Goal: Information Seeking & Learning: Learn about a topic

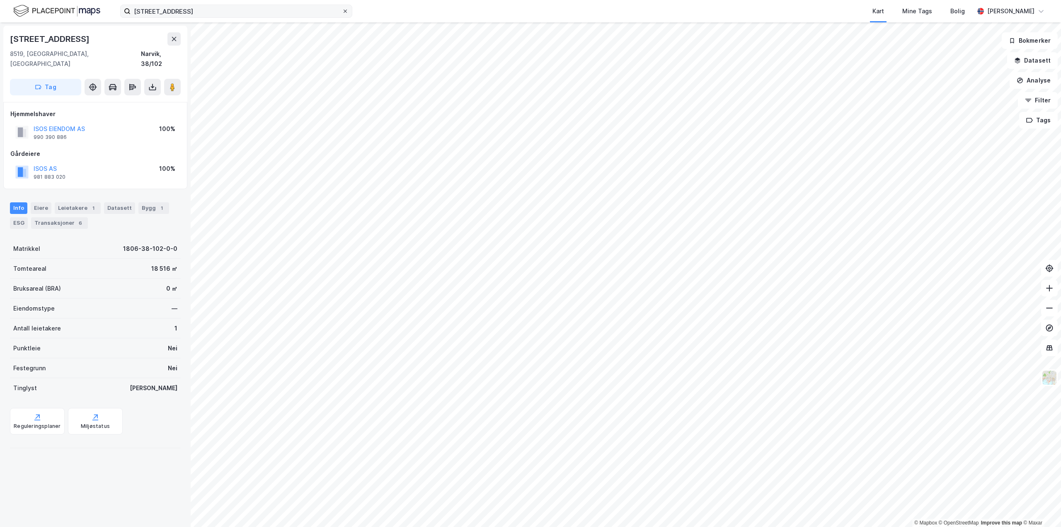
click at [344, 13] on icon at bounding box center [345, 11] width 5 height 5
click at [342, 13] on input "[STREET_ADDRESS]" at bounding box center [236, 11] width 211 height 12
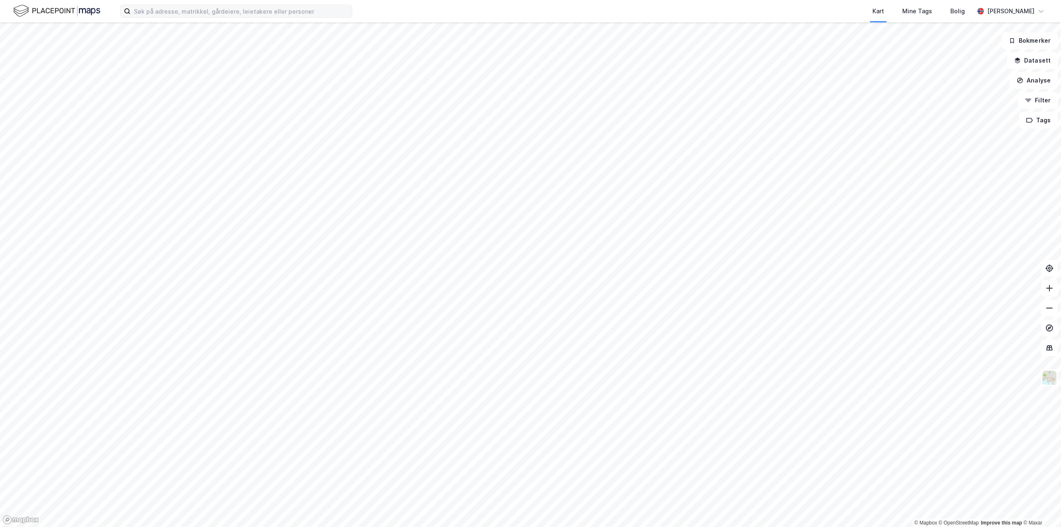
click at [386, 10] on div "Kart Mine Tags Bolig [PERSON_NAME]" at bounding box center [530, 11] width 1061 height 22
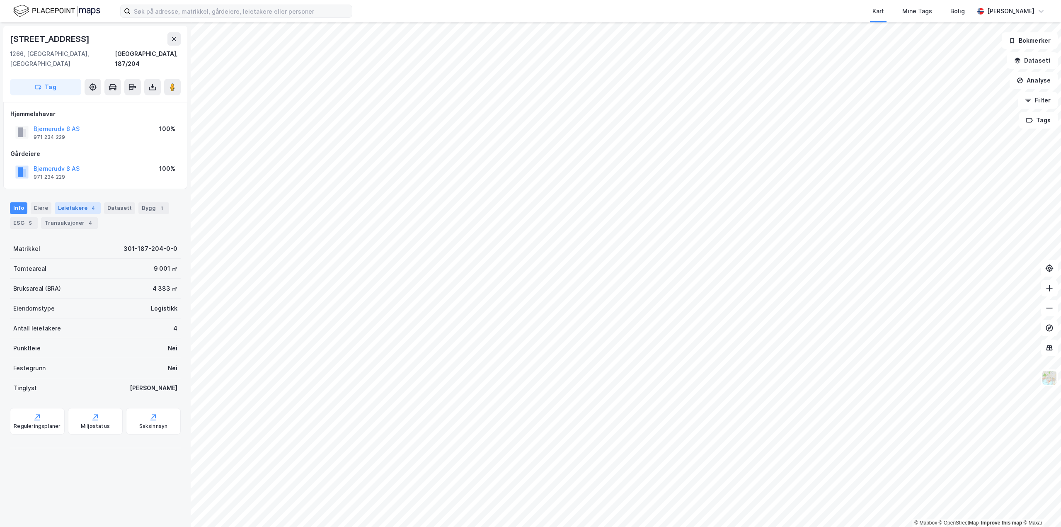
click at [76, 202] on div "Leietakere 4" at bounding box center [78, 208] width 46 height 12
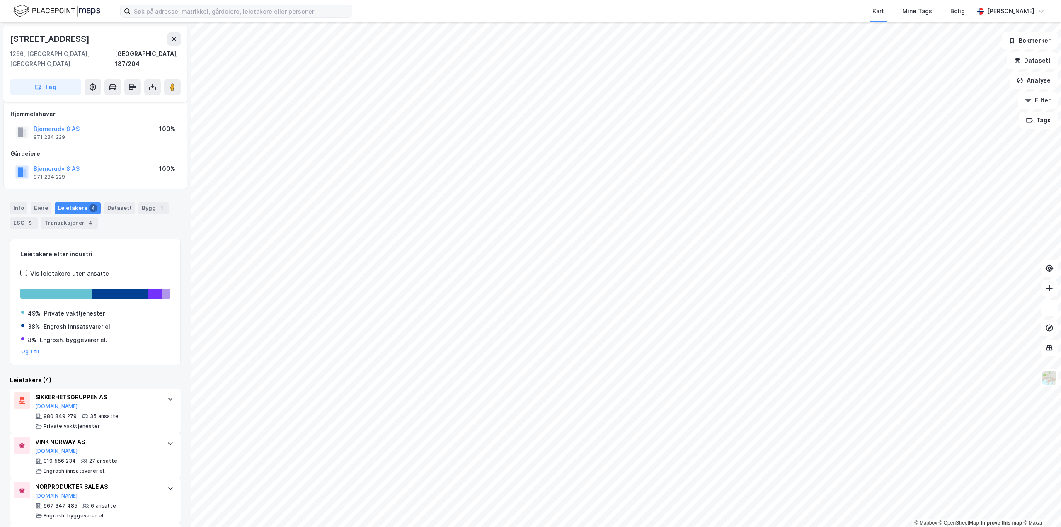
scroll to position [41, 0]
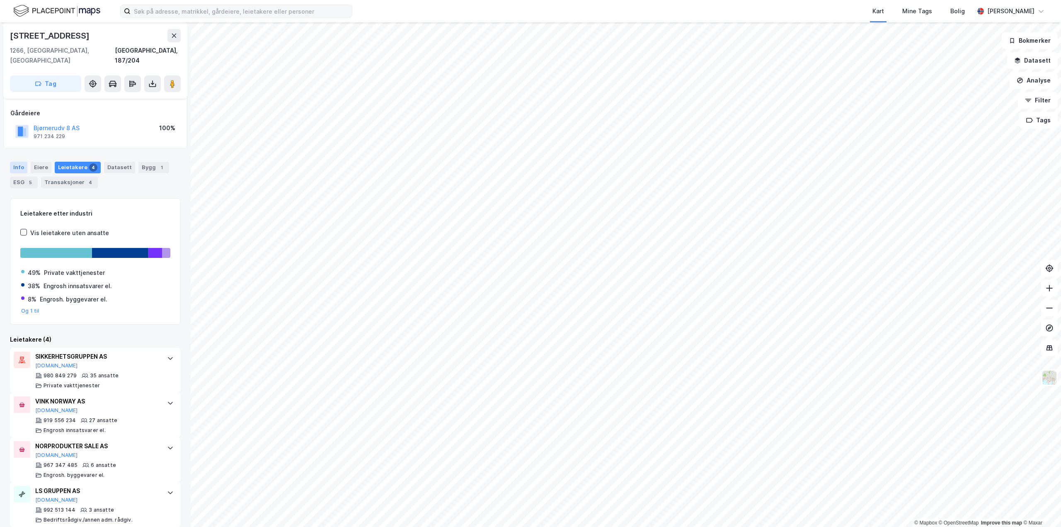
click at [18, 162] on div "Info" at bounding box center [18, 168] width 17 height 12
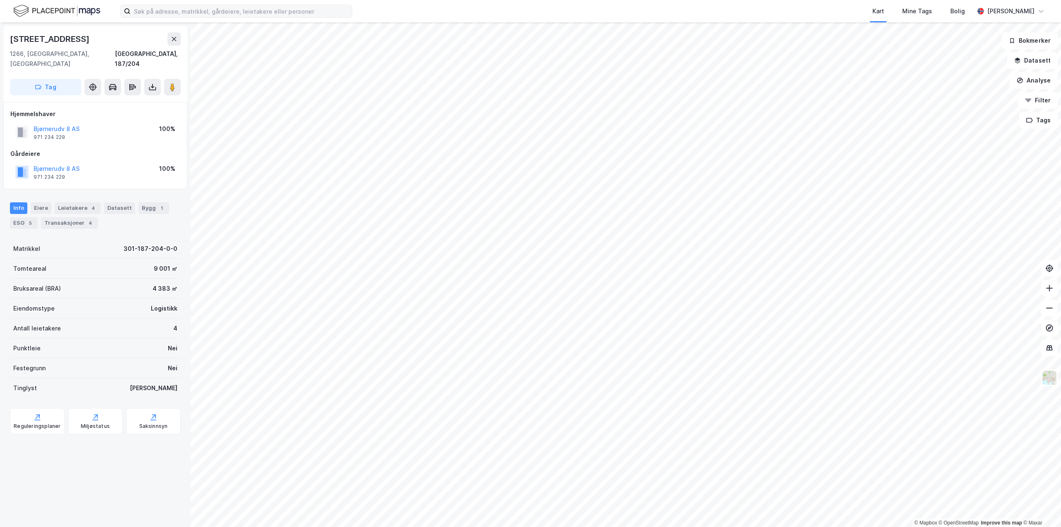
click at [441, 232] on div "© Mapbox © OpenStreetMap Improve this map © Maxar [STREET_ADDRESS], 187/204 Tag…" at bounding box center [530, 274] width 1061 height 504
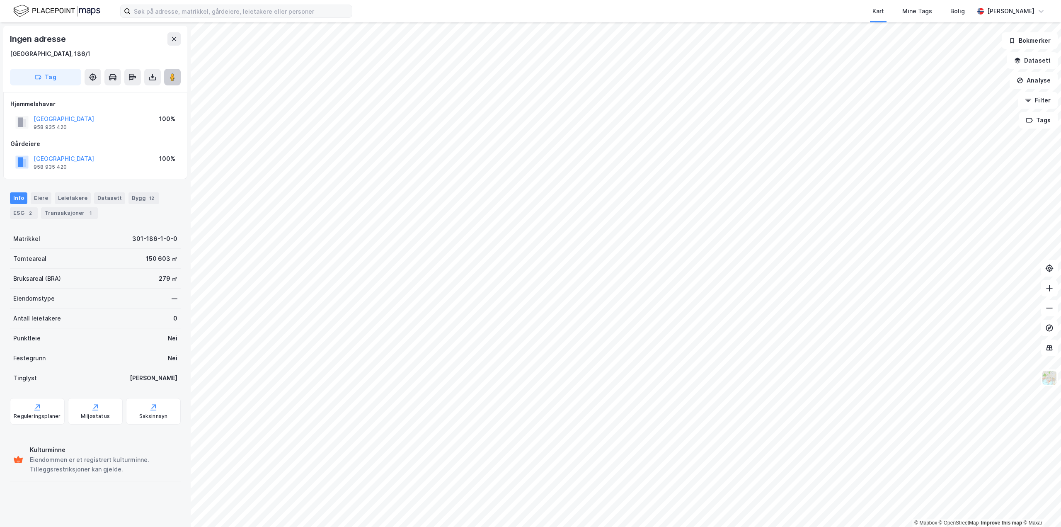
click at [170, 79] on image at bounding box center [172, 77] width 5 height 8
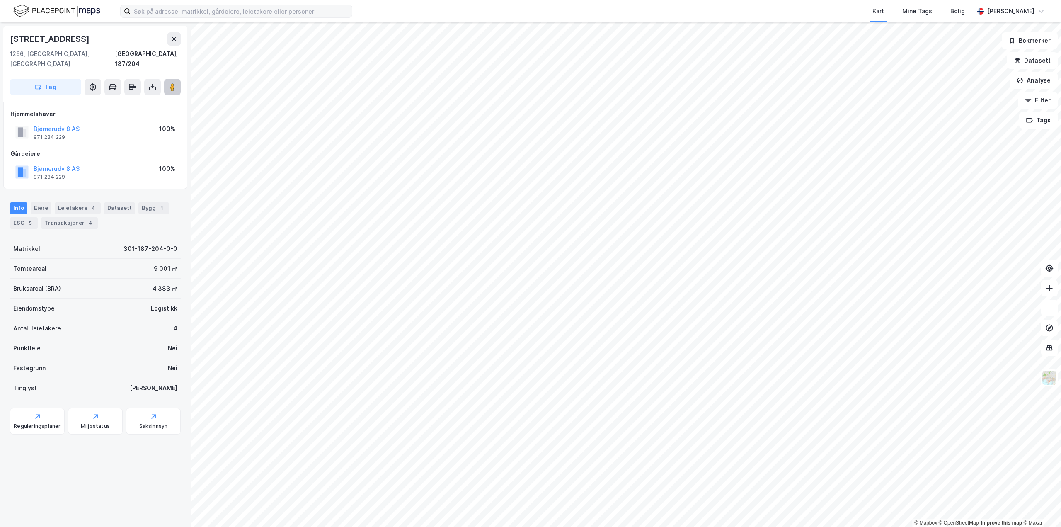
click at [167, 84] on button at bounding box center [172, 87] width 17 height 17
click at [75, 202] on div "Leietakere 4" at bounding box center [78, 208] width 46 height 12
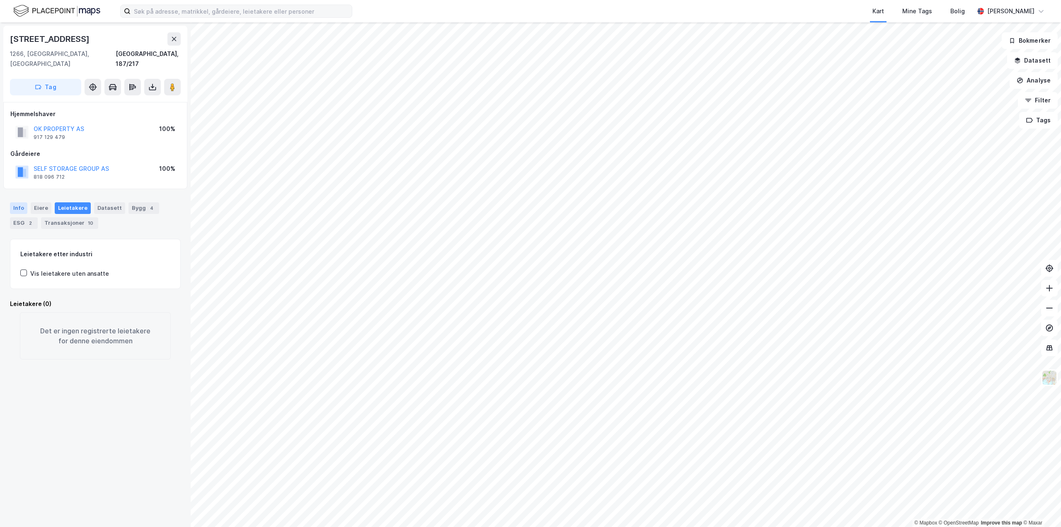
click at [12, 202] on div "Info" at bounding box center [18, 208] width 17 height 12
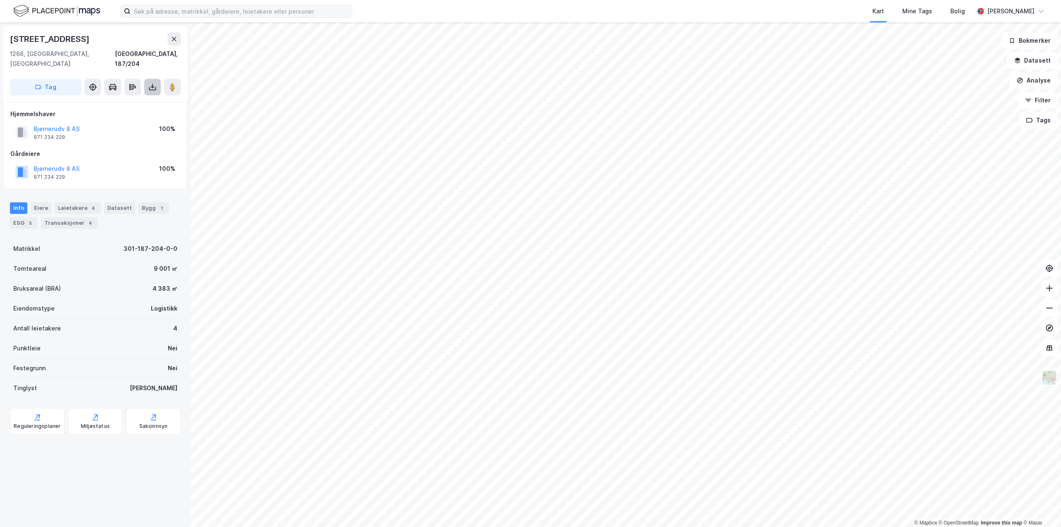
click at [146, 79] on button at bounding box center [152, 87] width 17 height 17
click at [151, 98] on div "Last ned grunnbok" at bounding box center [117, 103] width 88 height 13
click at [26, 219] on div "5" at bounding box center [30, 223] width 8 height 8
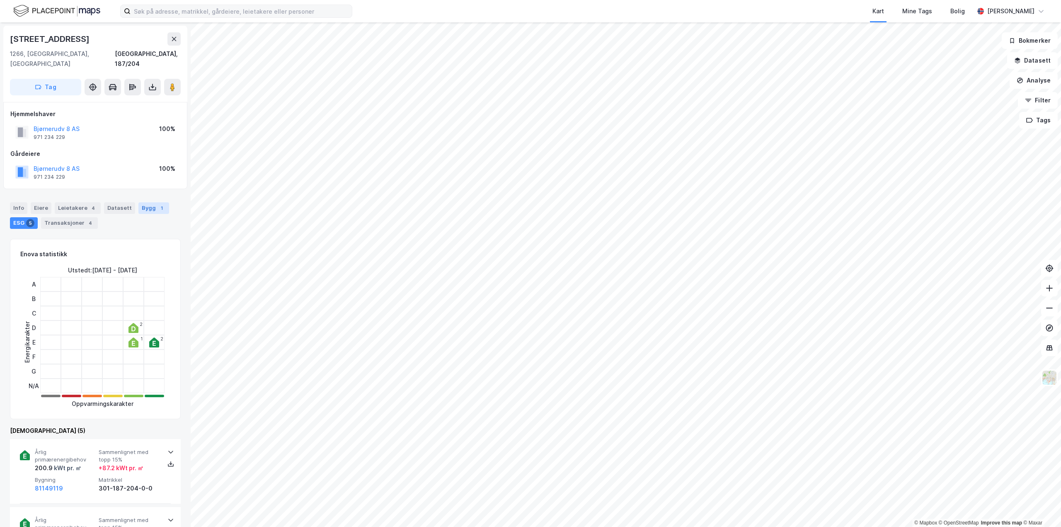
click at [138, 202] on div "Bygg 1" at bounding box center [153, 208] width 31 height 12
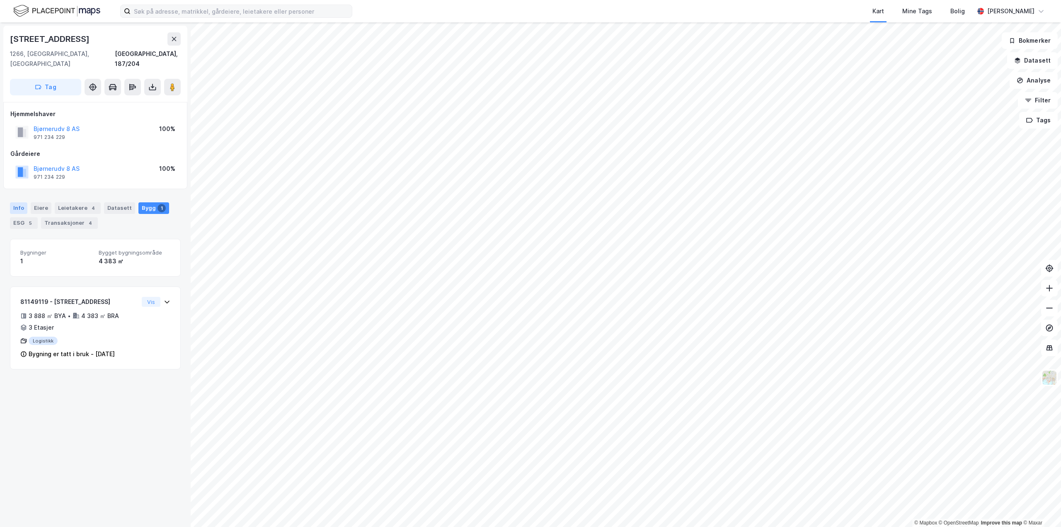
click at [18, 202] on div "Info" at bounding box center [18, 208] width 17 height 12
